Goal: Navigation & Orientation: Find specific page/section

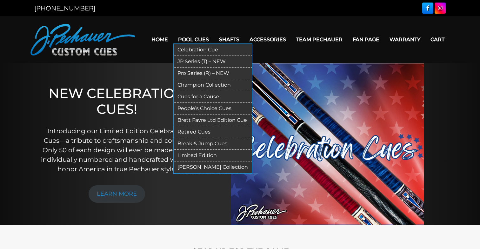
click at [188, 62] on link "JP Series (T) – NEW" at bounding box center [212, 62] width 78 height 12
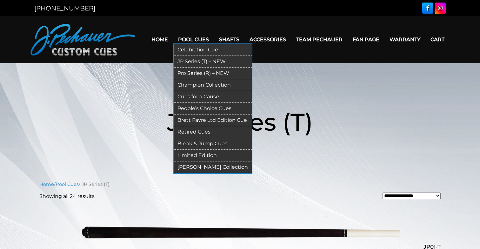
click at [185, 63] on link "JP Series (T) – NEW" at bounding box center [212, 62] width 78 height 12
click at [181, 131] on link "Retired Cues" at bounding box center [212, 132] width 78 height 12
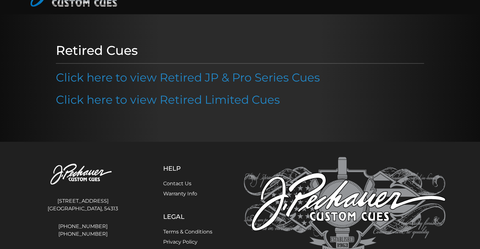
scroll to position [56, 0]
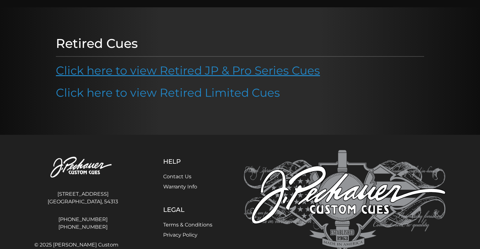
click at [186, 75] on link "Click here to view Retired JP & Pro Series Cues" at bounding box center [188, 70] width 264 height 14
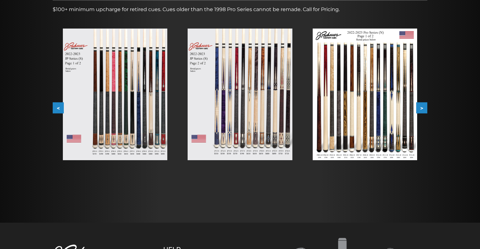
scroll to position [110, 0]
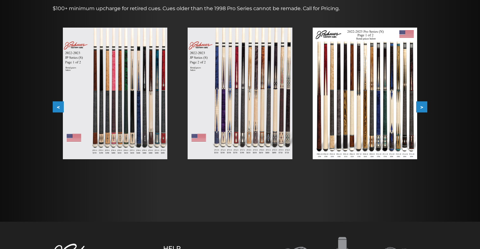
click at [420, 105] on button ">" at bounding box center [421, 106] width 11 height 11
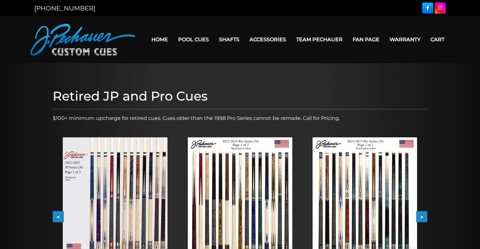
scroll to position [0, 0]
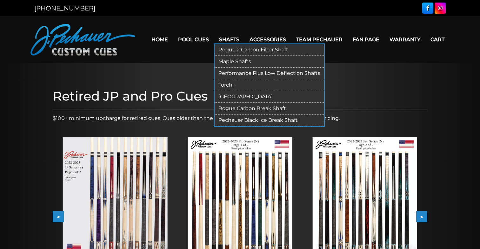
click at [223, 40] on link "Shafts" at bounding box center [229, 39] width 30 height 16
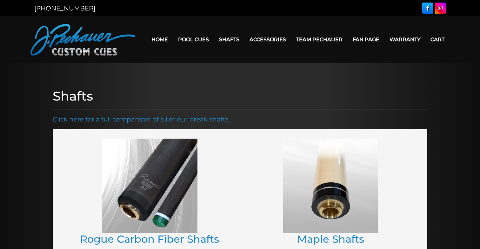
click at [154, 38] on link "Home" at bounding box center [159, 39] width 27 height 16
